Goal: Leave review/rating: Share an evaluation or opinion about a product, service, or content

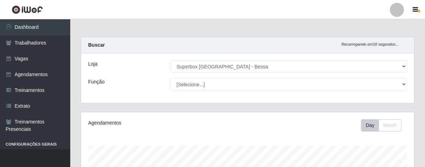
select select "206"
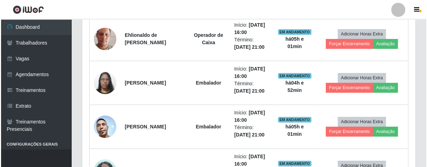
scroll to position [252, 0]
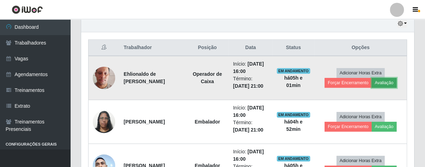
click at [387, 83] on button "Avaliação" at bounding box center [384, 83] width 25 height 10
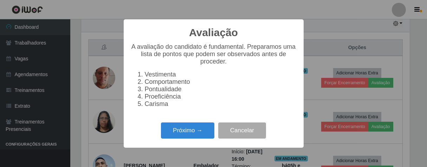
scroll to position [146, 329]
click at [196, 135] on button "Próximo →" at bounding box center [187, 131] width 53 height 17
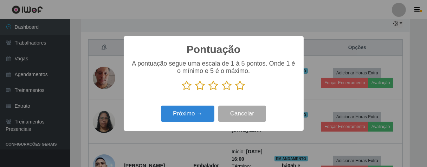
scroll to position [351466, 351283]
click at [242, 89] on icon at bounding box center [241, 86] width 10 height 11
click at [236, 91] on input "radio" at bounding box center [236, 91] width 0 height 0
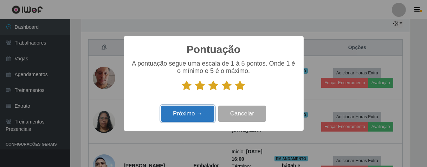
click at [203, 111] on button "Próximo →" at bounding box center [187, 114] width 53 height 17
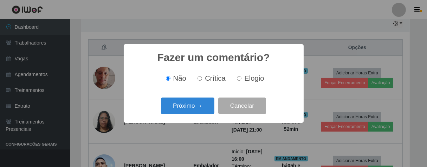
click at [237, 78] on input "Elogio" at bounding box center [239, 78] width 5 height 5
radio input "true"
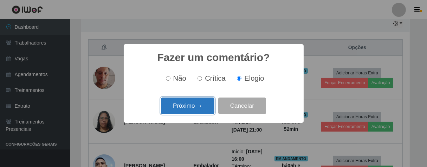
click at [205, 106] on button "Próximo →" at bounding box center [187, 106] width 53 height 17
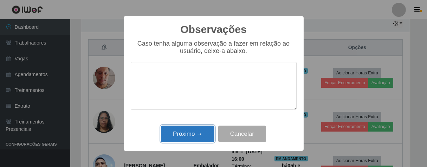
click at [203, 134] on button "Próximo →" at bounding box center [187, 134] width 53 height 17
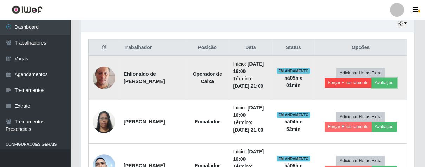
scroll to position [146, 333]
click at [334, 79] on button "Forçar Encerramento" at bounding box center [348, 83] width 47 height 10
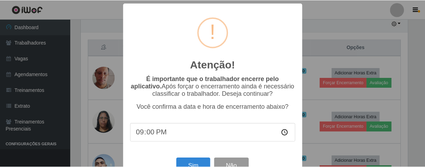
scroll to position [24, 0]
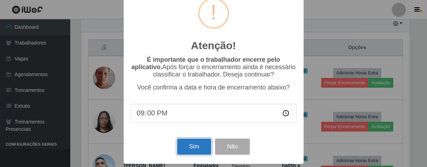
click at [193, 146] on button "Sim" at bounding box center [194, 147] width 34 height 17
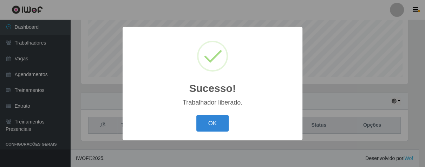
scroll to position [146, 329]
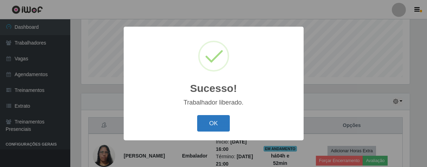
click at [199, 125] on button "OK" at bounding box center [213, 123] width 33 height 17
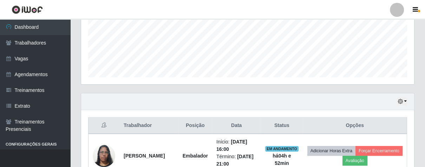
scroll to position [252, 0]
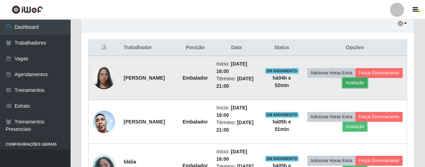
click at [368, 83] on button "Avaliação" at bounding box center [355, 83] width 25 height 10
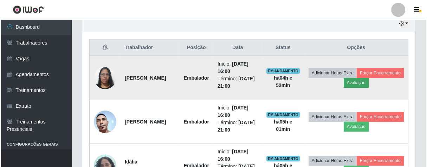
scroll to position [146, 329]
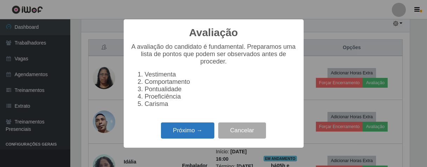
click at [197, 131] on button "Próximo →" at bounding box center [187, 131] width 53 height 17
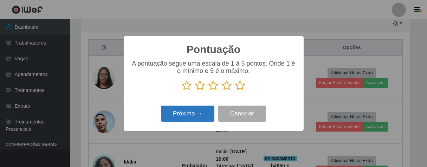
scroll to position [351466, 351283]
click at [184, 87] on icon at bounding box center [187, 86] width 10 height 11
click at [182, 91] on input "radio" at bounding box center [182, 91] width 0 height 0
click at [185, 113] on button "Próximo →" at bounding box center [187, 114] width 53 height 17
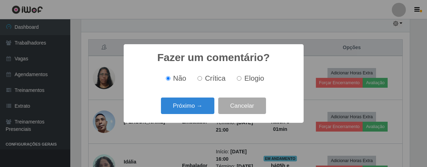
drag, startPoint x: 201, startPoint y: 78, endPoint x: 201, endPoint y: 91, distance: 13.4
click at [201, 78] on input "Crítica" at bounding box center [200, 78] width 5 height 5
radio input "true"
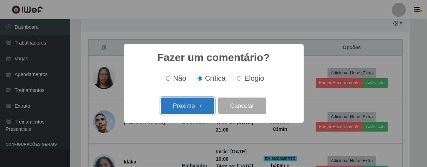
click at [199, 102] on button "Próximo →" at bounding box center [187, 106] width 53 height 17
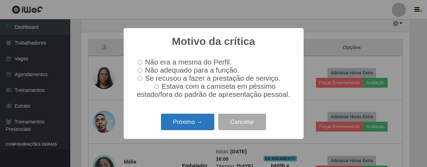
click at [180, 123] on button "Próximo →" at bounding box center [187, 122] width 53 height 17
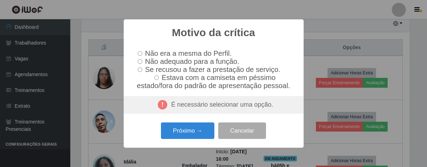
click at [208, 102] on div "É necessário selecionar uma opção." at bounding box center [214, 105] width 180 height 18
drag, startPoint x: 140, startPoint y: 60, endPoint x: 149, endPoint y: 66, distance: 10.4
click at [141, 61] on input "Não adequado para a função." at bounding box center [140, 61] width 5 height 5
radio input "true"
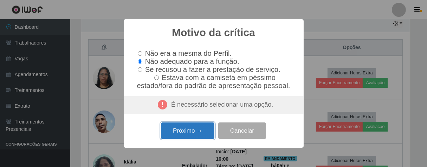
click at [198, 131] on button "Próximo →" at bounding box center [187, 131] width 53 height 17
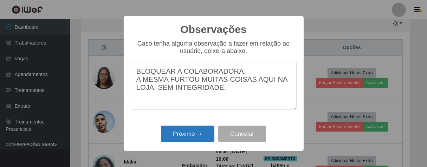
type textarea "BLOQUEAR A COLABORADORA. A MESMA FURTOU MUITAS COISAS AQUI NA LOJA. SEM INTEGRI…"
click at [198, 136] on button "Próximo →" at bounding box center [187, 134] width 53 height 17
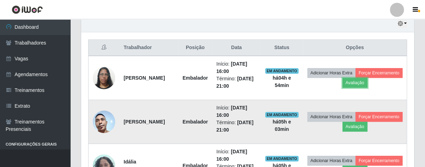
scroll to position [146, 333]
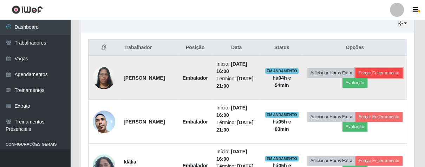
click at [356, 78] on button "Forçar Encerramento" at bounding box center [379, 73] width 47 height 10
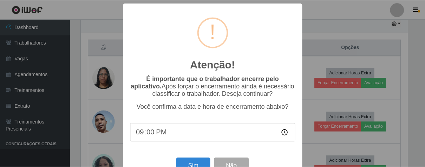
scroll to position [24, 0]
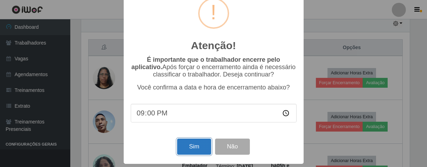
click at [195, 147] on button "Sim" at bounding box center [194, 147] width 34 height 17
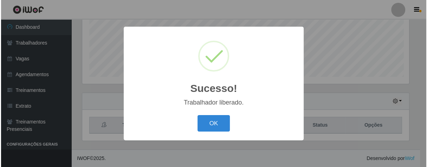
scroll to position [174, 0]
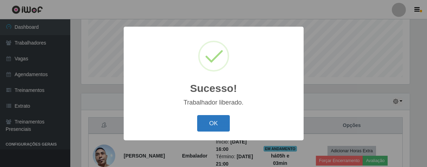
click at [225, 121] on button "OK" at bounding box center [213, 123] width 33 height 17
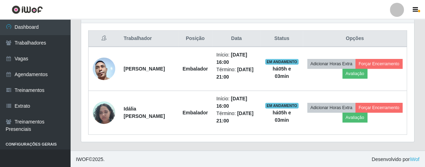
scroll to position [146, 333]
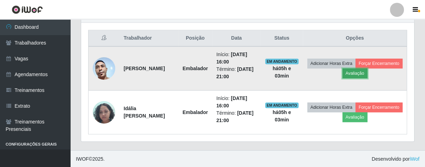
click at [368, 72] on button "Avaliação" at bounding box center [355, 74] width 25 height 10
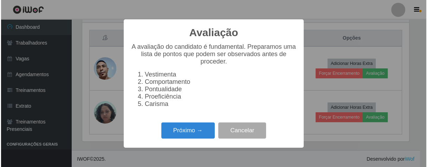
scroll to position [146, 329]
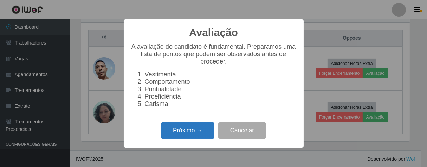
click at [201, 132] on button "Próximo →" at bounding box center [187, 131] width 53 height 17
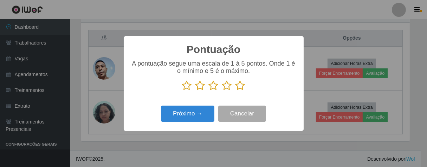
scroll to position [351466, 351283]
click at [238, 86] on icon at bounding box center [241, 86] width 10 height 11
click at [236, 91] on input "radio" at bounding box center [236, 91] width 0 height 0
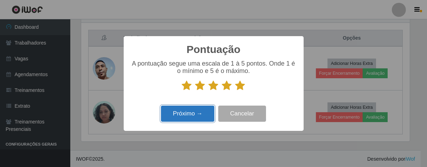
click at [199, 115] on button "Próximo →" at bounding box center [187, 114] width 53 height 17
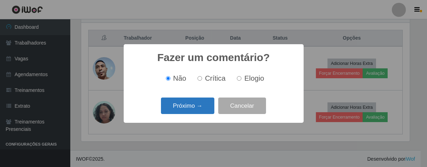
click at [200, 110] on button "Próximo →" at bounding box center [187, 106] width 53 height 17
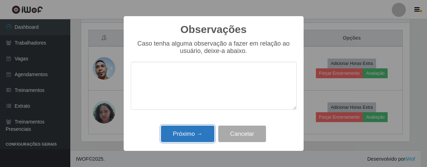
click at [191, 137] on button "Próximo →" at bounding box center [187, 134] width 53 height 17
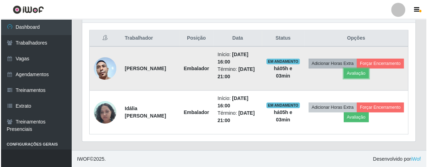
scroll to position [146, 333]
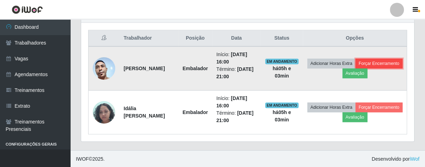
click at [356, 69] on button "Forçar Encerramento" at bounding box center [379, 64] width 47 height 10
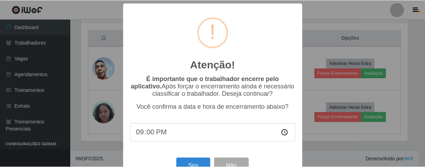
scroll to position [24, 0]
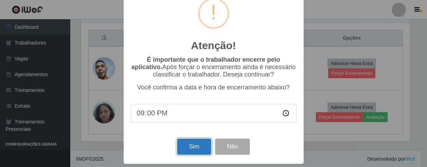
click at [191, 147] on button "Sim" at bounding box center [194, 147] width 34 height 17
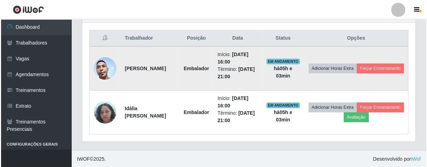
scroll to position [146, 329]
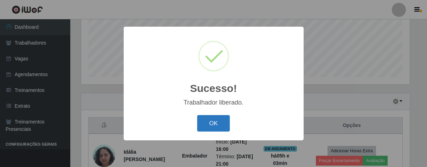
click at [212, 123] on button "OK" at bounding box center [213, 123] width 33 height 17
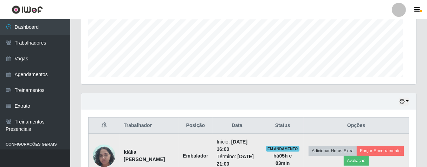
scroll to position [146, 333]
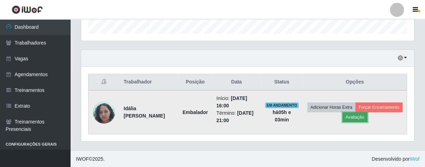
click at [368, 115] on button "Avaliação" at bounding box center [355, 118] width 25 height 10
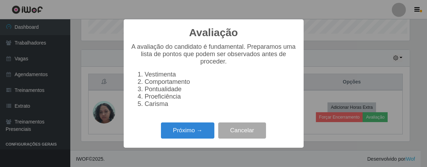
scroll to position [0, 0]
click at [193, 135] on button "Próximo →" at bounding box center [187, 131] width 53 height 17
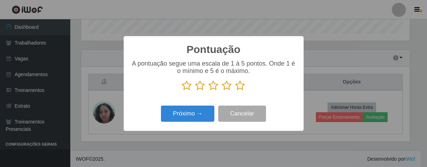
click at [242, 91] on icon at bounding box center [241, 86] width 10 height 11
click at [236, 91] on input "radio" at bounding box center [236, 91] width 0 height 0
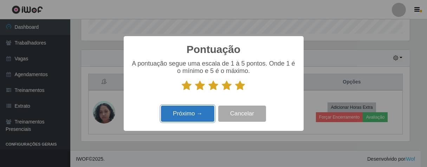
click at [197, 114] on button "Próximo →" at bounding box center [187, 114] width 53 height 17
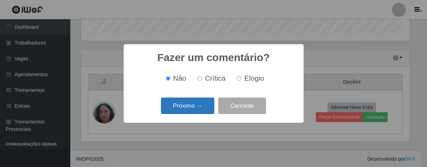
click at [207, 109] on button "Próximo →" at bounding box center [187, 106] width 53 height 17
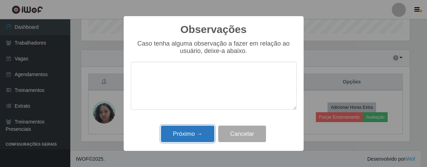
click at [200, 132] on button "Próximo →" at bounding box center [187, 134] width 53 height 17
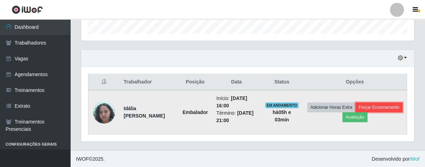
click at [356, 113] on button "Forçar Encerramento" at bounding box center [379, 108] width 47 height 10
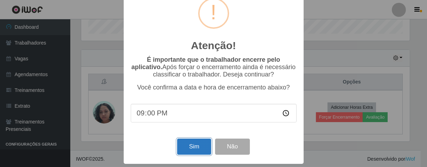
click at [200, 143] on button "Sim" at bounding box center [194, 147] width 34 height 17
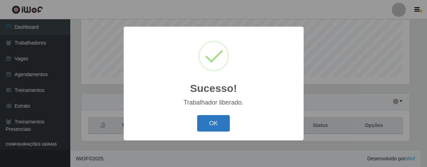
click at [212, 126] on button "OK" at bounding box center [213, 123] width 33 height 17
